Goal: Check status: Check status

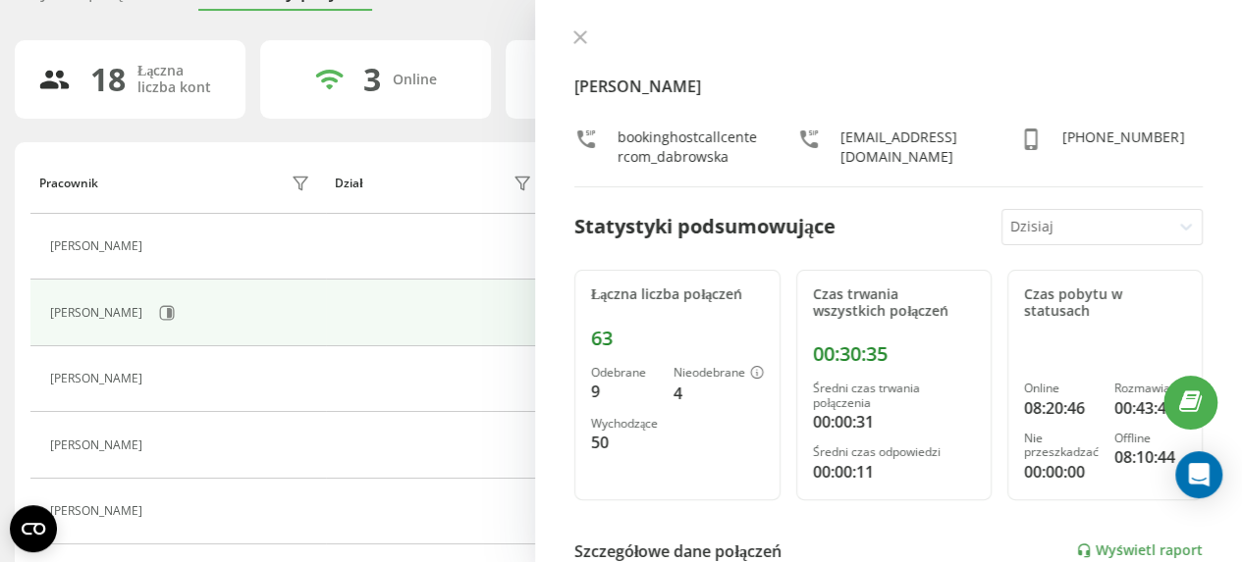
click at [584, 31] on icon at bounding box center [580, 37] width 12 height 12
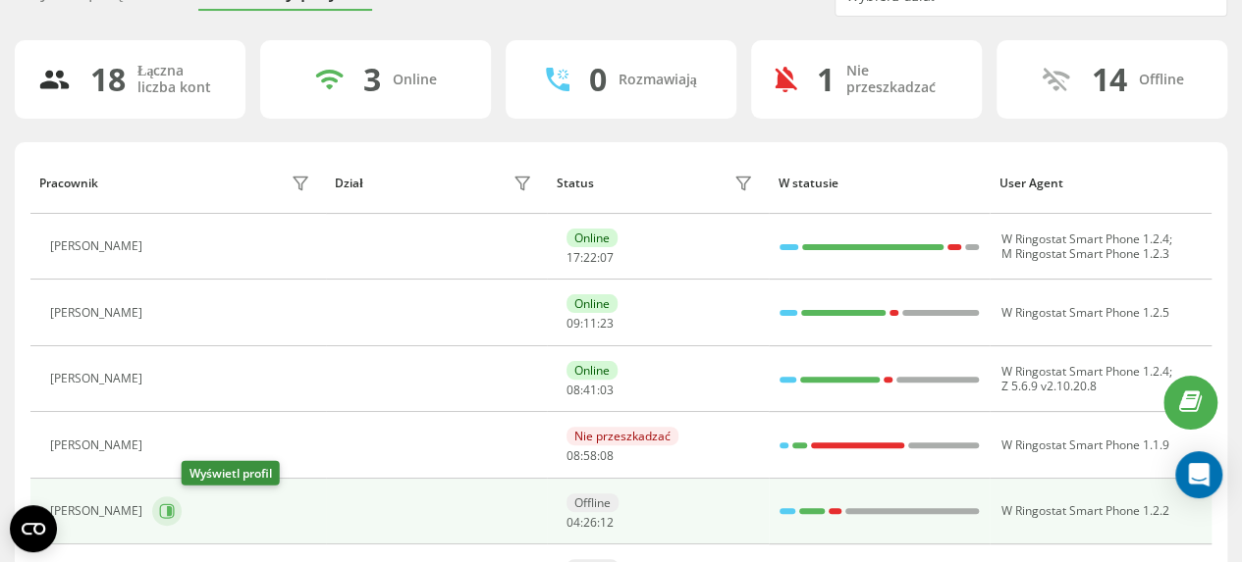
click at [172, 509] on icon at bounding box center [169, 511] width 5 height 10
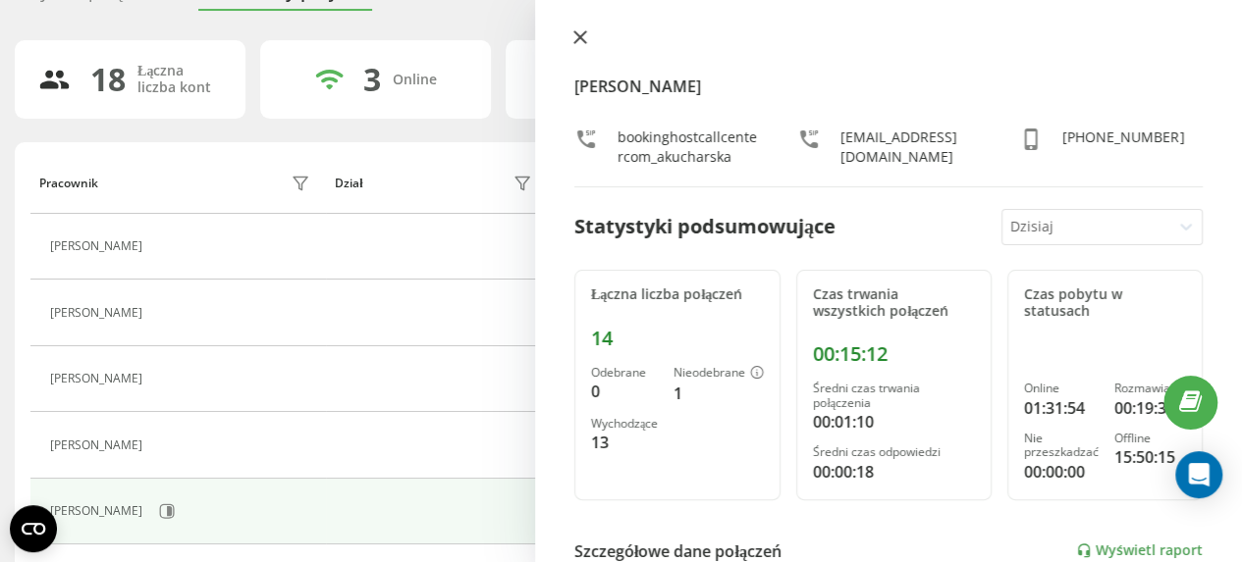
click at [583, 36] on icon at bounding box center [580, 37] width 14 height 14
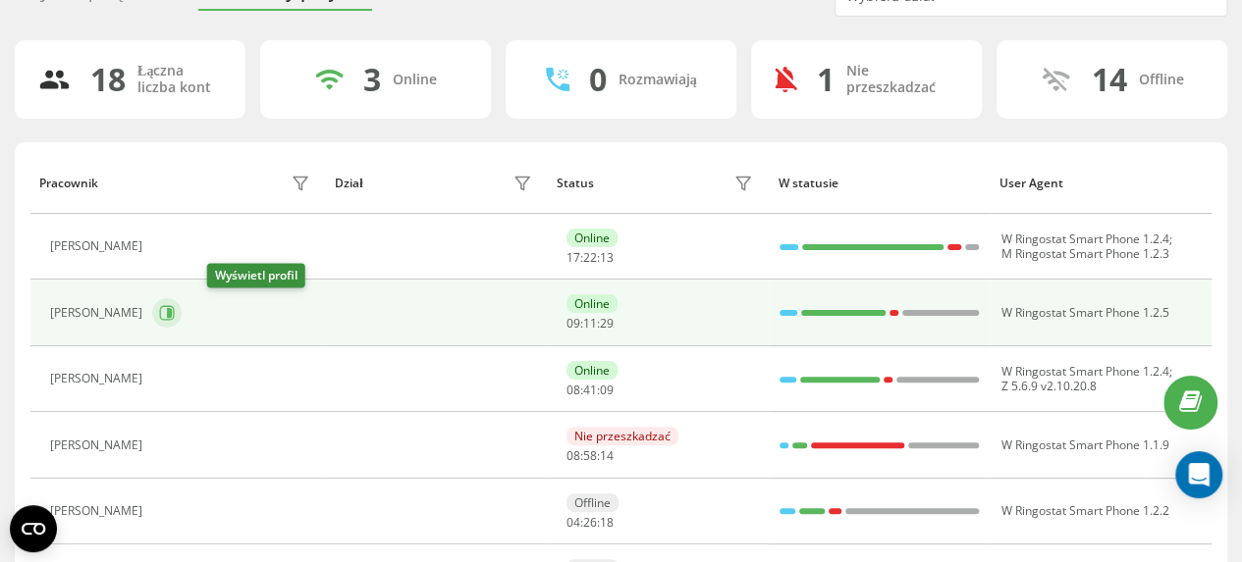
click at [175, 310] on icon at bounding box center [167, 313] width 16 height 16
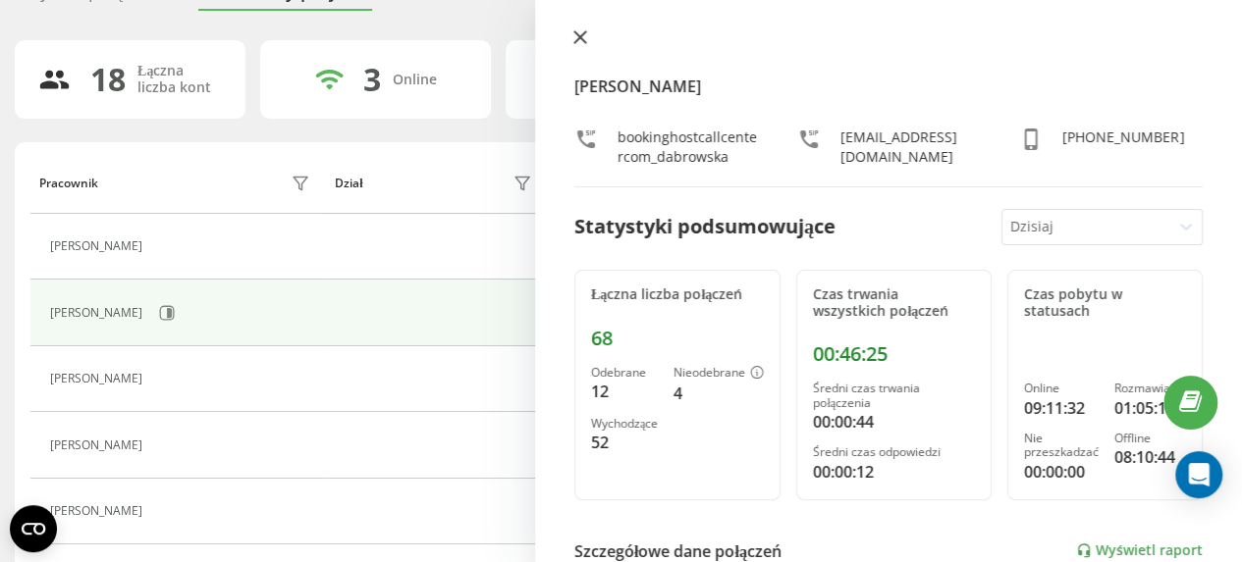
click at [583, 40] on icon at bounding box center [580, 37] width 12 height 12
